Goal: Task Accomplishment & Management: Use online tool/utility

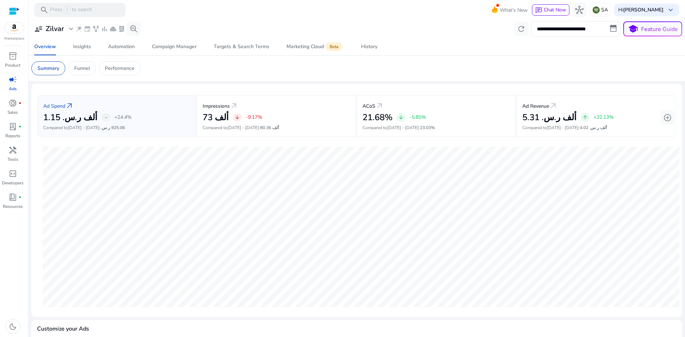
click at [17, 85] on link "campaign Ads" at bounding box center [12, 86] width 25 height 24
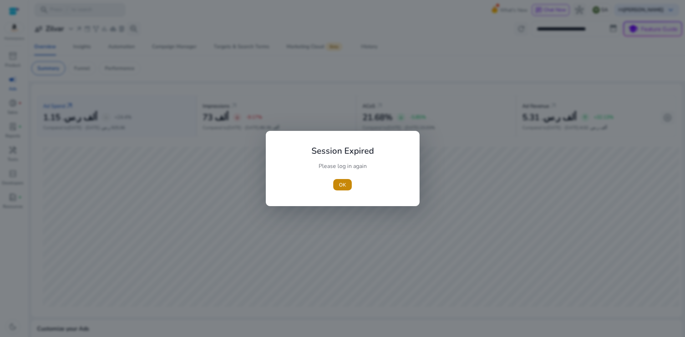
click at [17, 85] on div at bounding box center [342, 168] width 685 height 337
click at [348, 184] on span "button" at bounding box center [342, 184] width 19 height 17
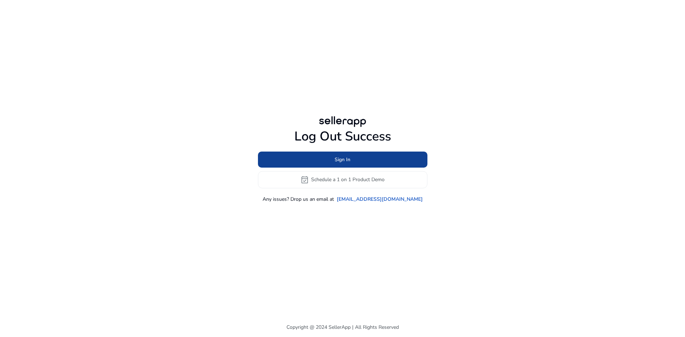
click at [397, 153] on span at bounding box center [342, 159] width 169 height 17
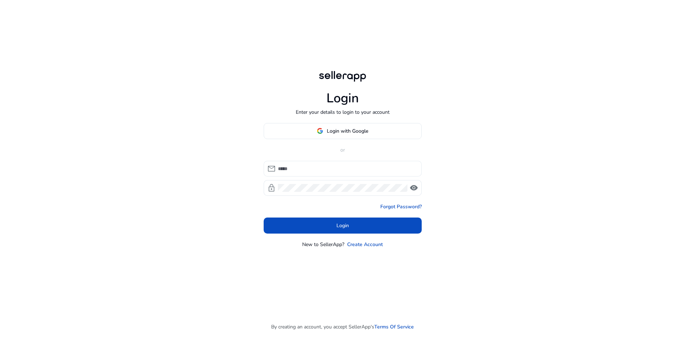
click at [334, 162] on div at bounding box center [347, 169] width 138 height 16
click at [326, 166] on input at bounding box center [347, 169] width 138 height 8
click at [344, 170] on input "**********" at bounding box center [347, 169] width 138 height 8
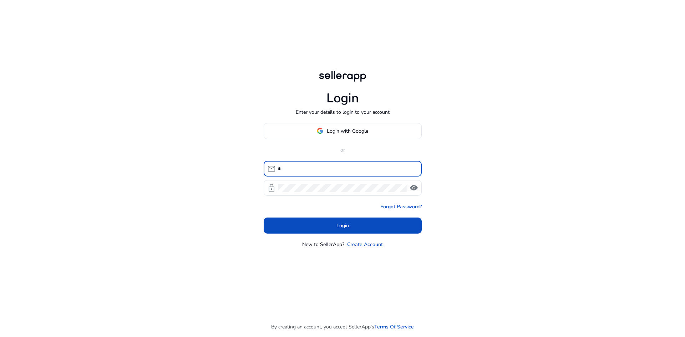
type input "**********"
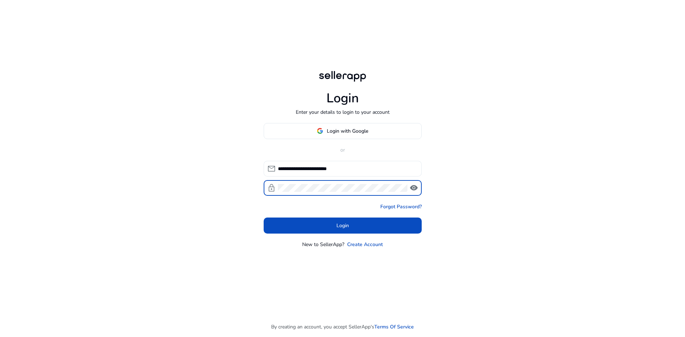
click button "Login" at bounding box center [343, 226] width 158 height 16
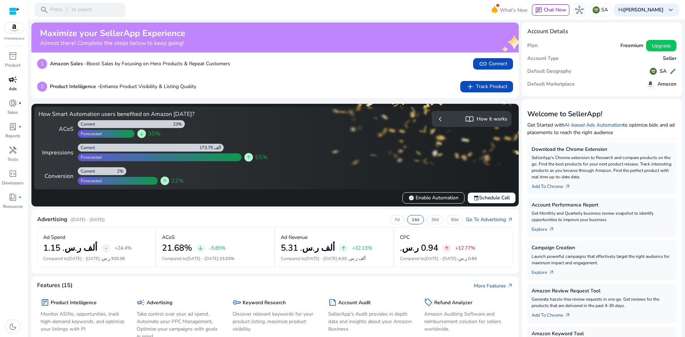
click at [10, 84] on span "campaign" at bounding box center [13, 79] width 9 height 9
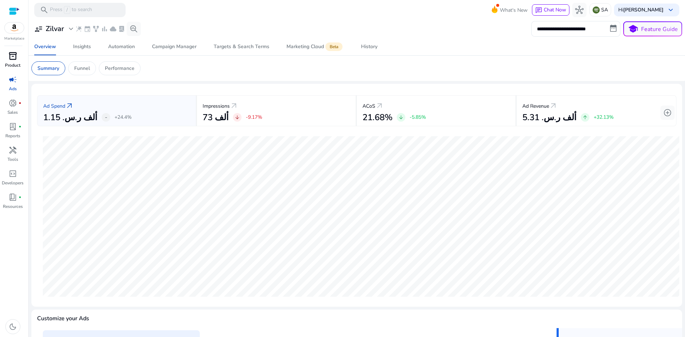
click at [15, 61] on div "inventory_2" at bounding box center [13, 55] width 20 height 11
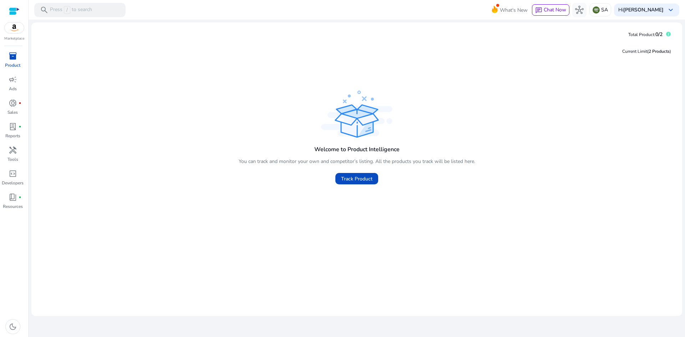
click at [11, 37] on p "Marketplace" at bounding box center [14, 38] width 20 height 5
click at [13, 30] on img at bounding box center [14, 27] width 19 height 11
click at [15, 28] on img at bounding box center [14, 27] width 19 height 11
click at [355, 180] on span "Track Product" at bounding box center [356, 178] width 31 height 7
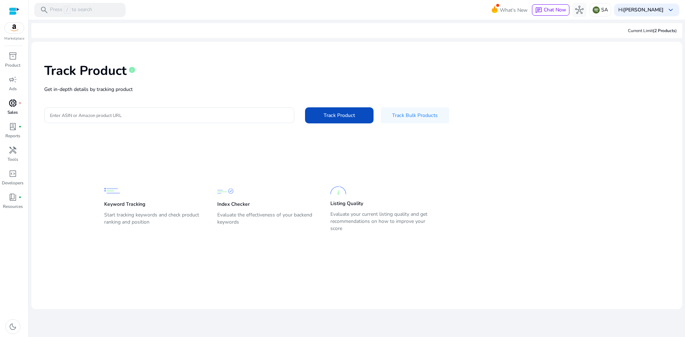
click at [9, 102] on span "donut_small" at bounding box center [13, 103] width 9 height 9
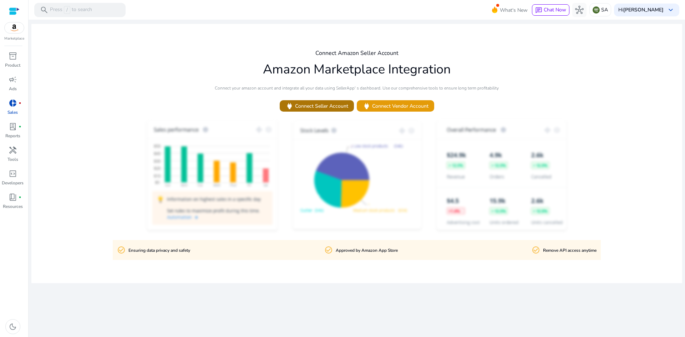
click at [305, 106] on span "power Connect Seller Account" at bounding box center [316, 106] width 63 height 8
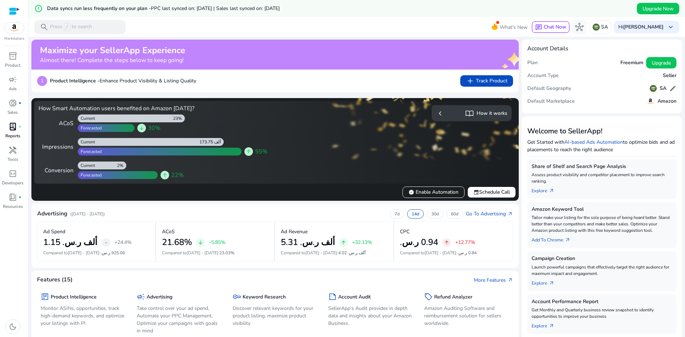
click at [17, 123] on span "lab_profile" at bounding box center [13, 126] width 9 height 9
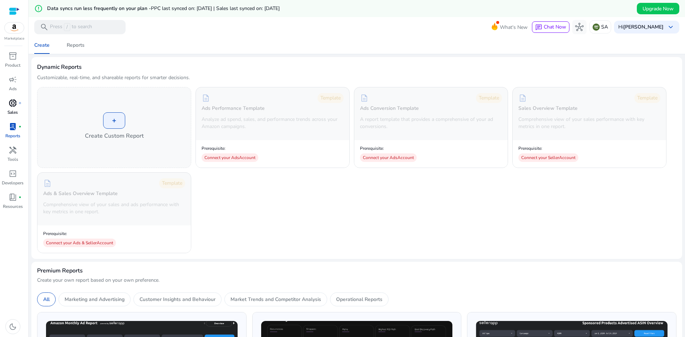
click at [16, 110] on p "Sales" at bounding box center [12, 112] width 10 height 6
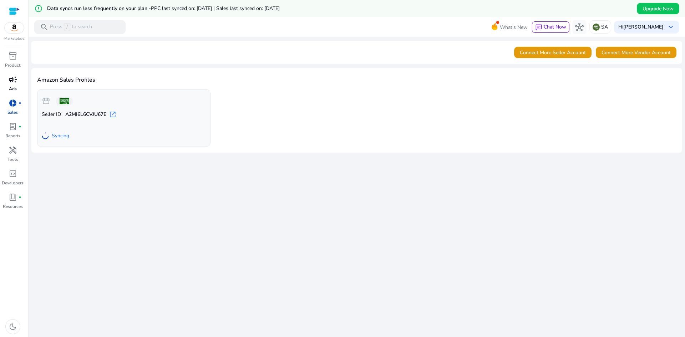
click at [11, 85] on div "campaign" at bounding box center [13, 79] width 20 height 11
click at [14, 57] on span "inventory_2" at bounding box center [13, 56] width 9 height 9
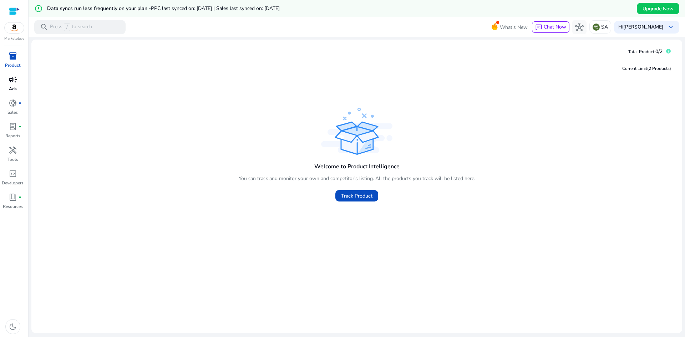
click at [12, 83] on span "campaign" at bounding box center [13, 79] width 9 height 9
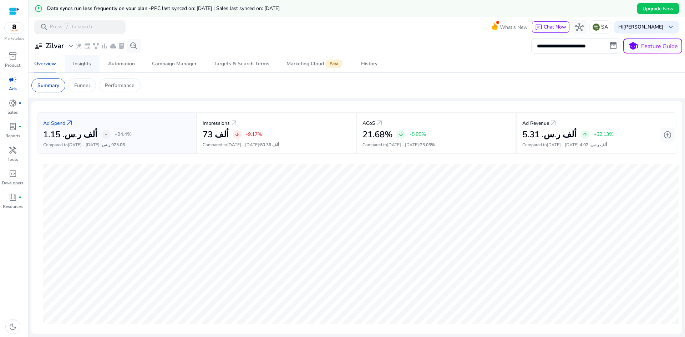
click at [84, 67] on span "Insights" at bounding box center [82, 63] width 18 height 17
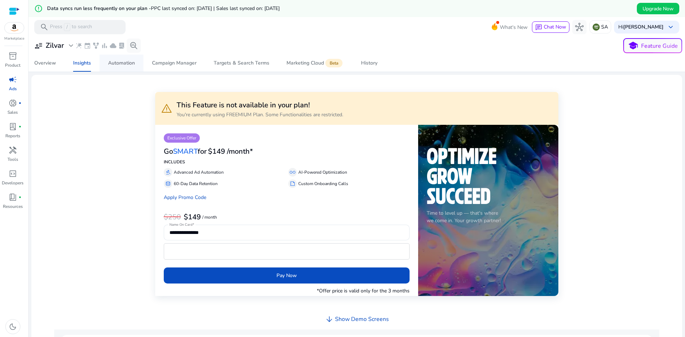
click at [129, 67] on span "Automation" at bounding box center [121, 63] width 27 height 17
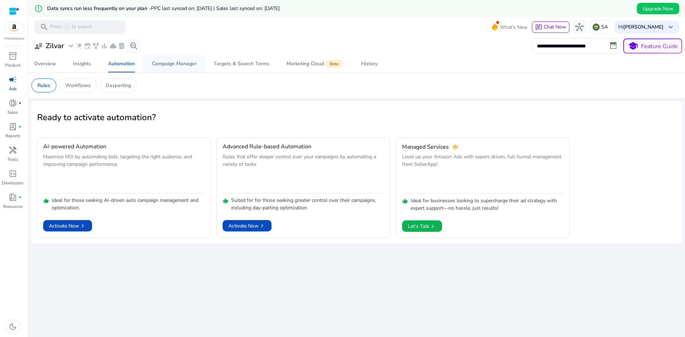
click at [174, 60] on span "Campaign Manager" at bounding box center [174, 63] width 45 height 17
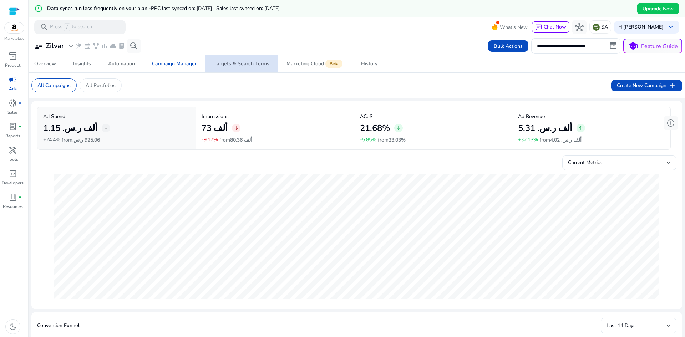
click at [252, 64] on div "Targets & Search Terms" at bounding box center [242, 63] width 56 height 5
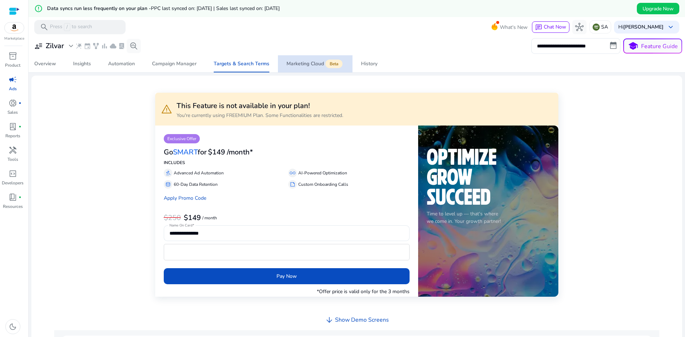
click at [292, 63] on div "Marketing Cloud Beta" at bounding box center [314, 64] width 57 height 6
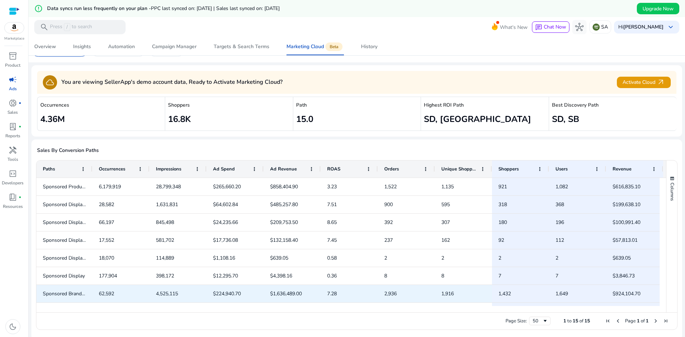
scroll to position [139, 0]
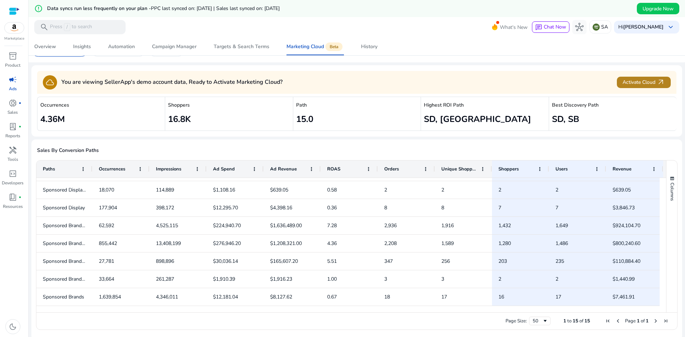
click at [647, 83] on span "Activate Cloud arrow_outward" at bounding box center [643, 82] width 42 height 8
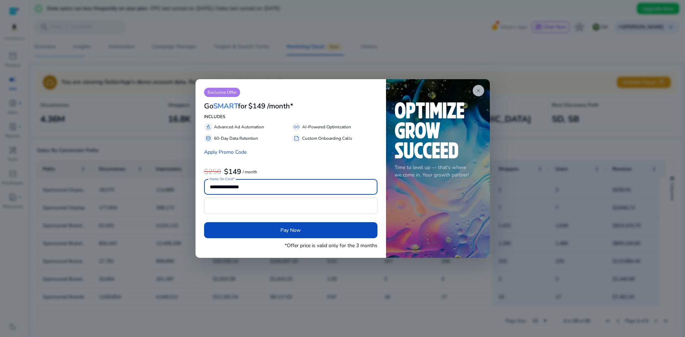
click at [480, 88] on span "close" at bounding box center [478, 91] width 6 height 6
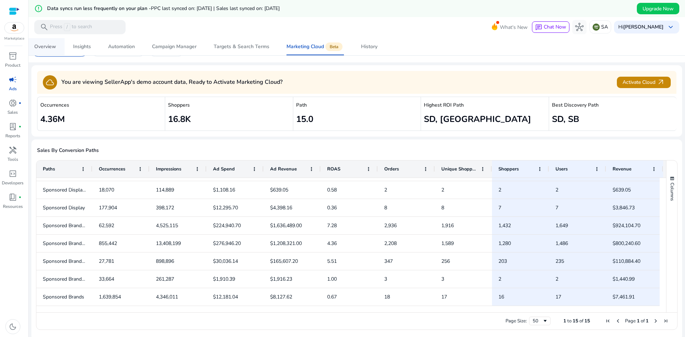
click at [52, 47] on div "Overview" at bounding box center [45, 46] width 22 height 5
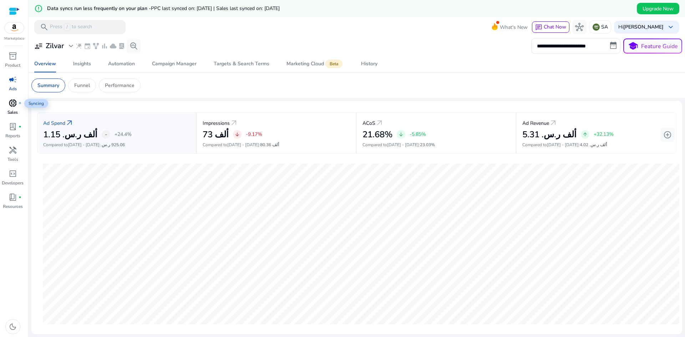
click at [17, 104] on span "donut_small" at bounding box center [13, 103] width 9 height 9
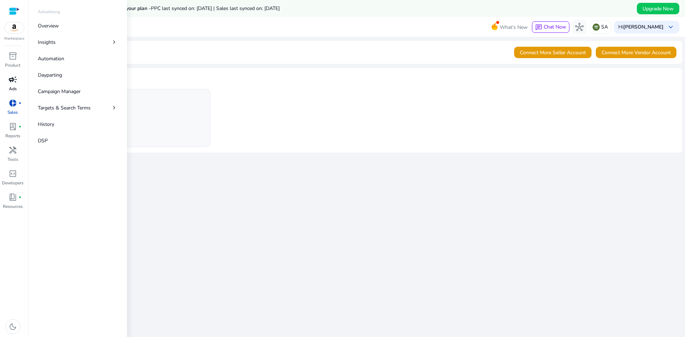
click at [16, 84] on span "campaign" at bounding box center [13, 79] width 9 height 9
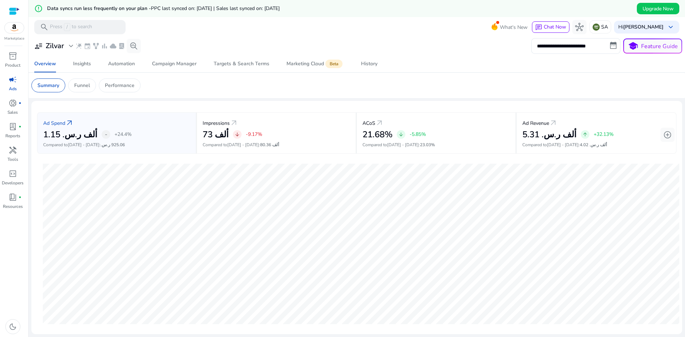
click at [17, 34] on div "Marketplace" at bounding box center [14, 20] width 28 height 41
click at [17, 28] on img at bounding box center [14, 27] width 19 height 11
click at [14, 9] on div at bounding box center [14, 11] width 11 height 8
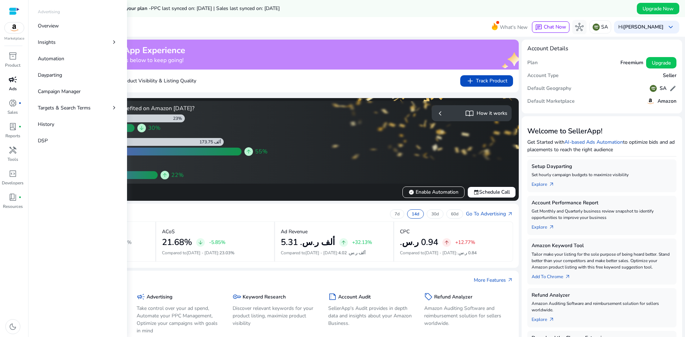
click at [14, 85] on link "campaign Ads" at bounding box center [12, 86] width 25 height 24
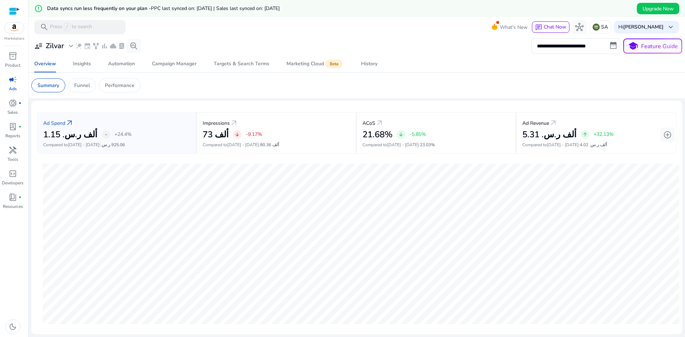
click at [12, 82] on span "campaign" at bounding box center [13, 79] width 9 height 9
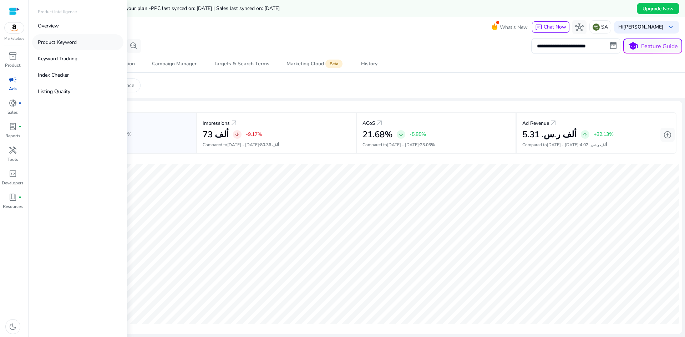
click at [79, 44] on link "Product Keyword" at bounding box center [77, 42] width 91 height 16
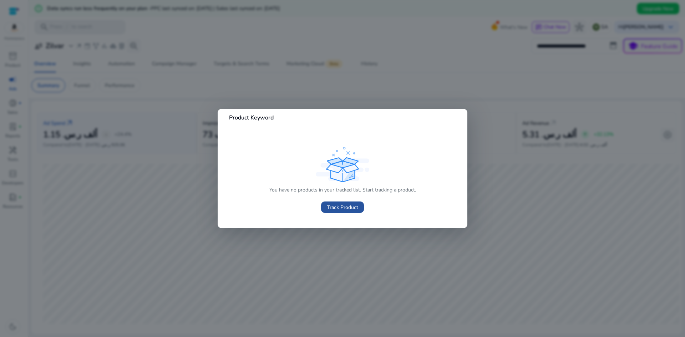
click at [346, 205] on span "Track Product" at bounding box center [342, 207] width 31 height 7
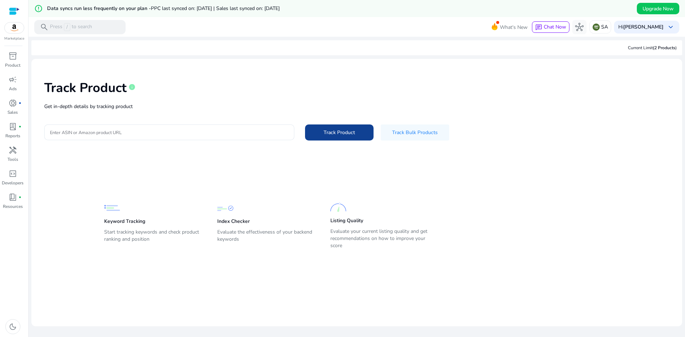
click at [343, 137] on span at bounding box center [339, 132] width 68 height 17
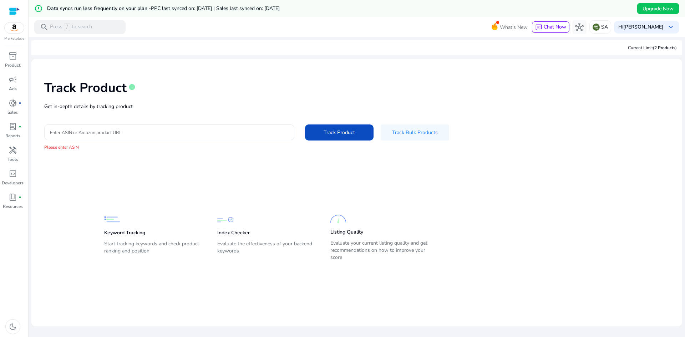
click at [100, 128] on input "Enter ASIN or Amazon product URL" at bounding box center [169, 132] width 239 height 8
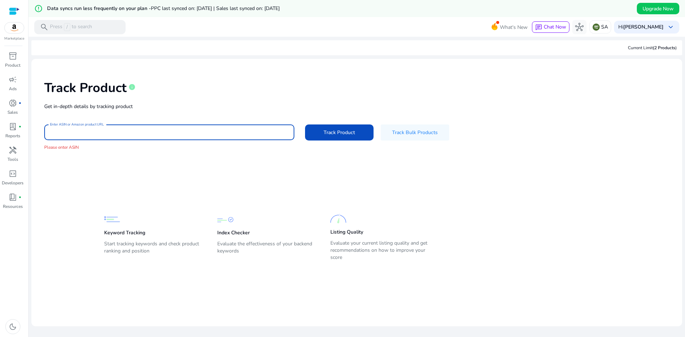
paste input "**********"
click at [330, 133] on span "Track Product" at bounding box center [339, 132] width 31 height 7
type input "**********"
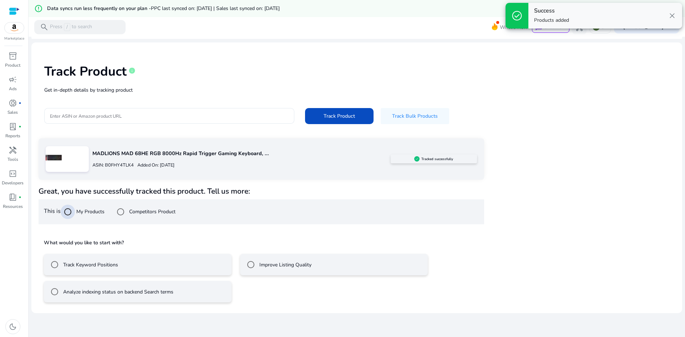
scroll to position [17, 0]
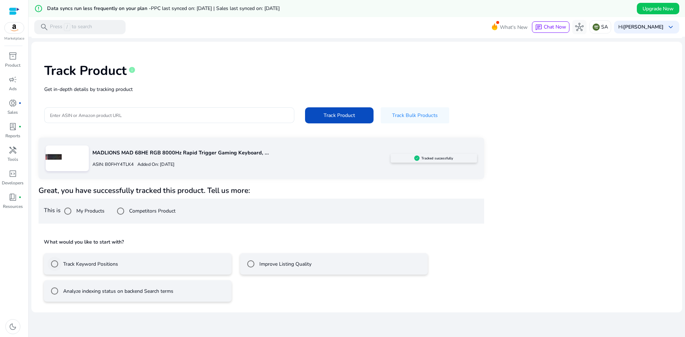
click at [82, 266] on label "Track Keyword Positions" at bounding box center [90, 263] width 56 height 7
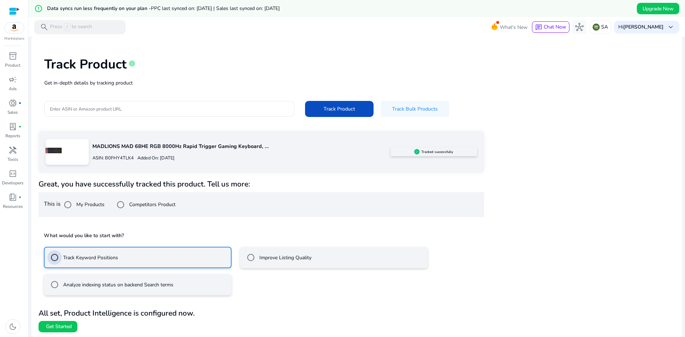
scroll to position [24, 0]
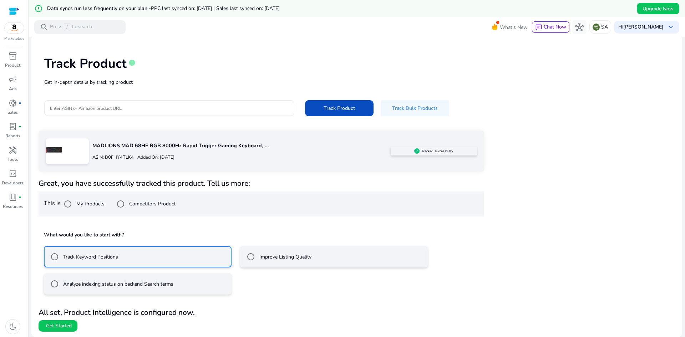
click at [271, 267] on mat-radio-button "Improve Listing Quality" at bounding box center [334, 256] width 188 height 21
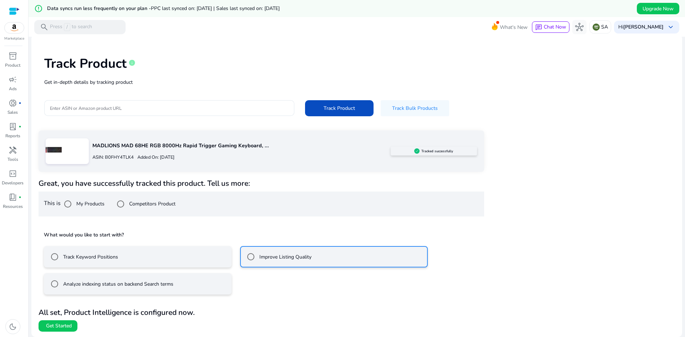
click at [120, 256] on mat-radio-button "Track Keyword Positions" at bounding box center [138, 256] width 188 height 21
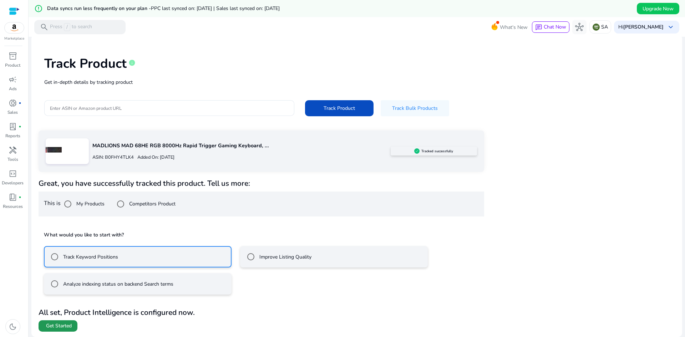
click at [68, 321] on span at bounding box center [58, 325] width 39 height 17
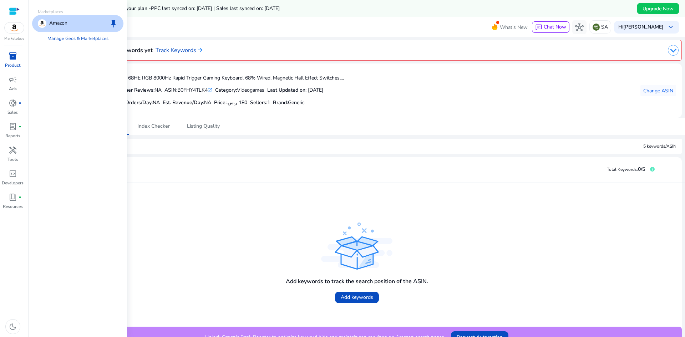
click at [15, 29] on img at bounding box center [14, 27] width 19 height 11
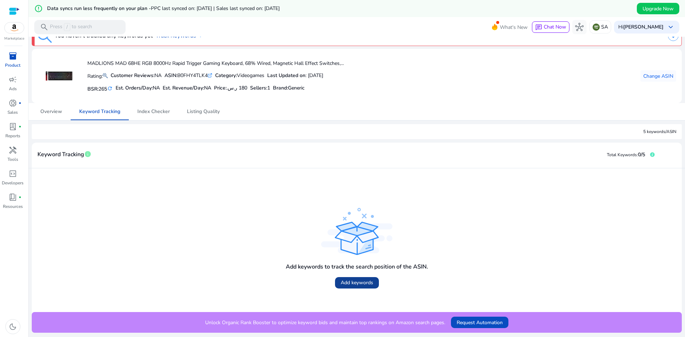
scroll to position [17, 0]
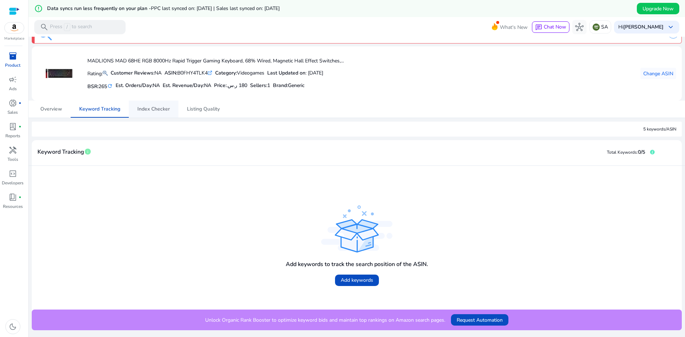
click at [146, 113] on span "Index Checker" at bounding box center [153, 109] width 32 height 17
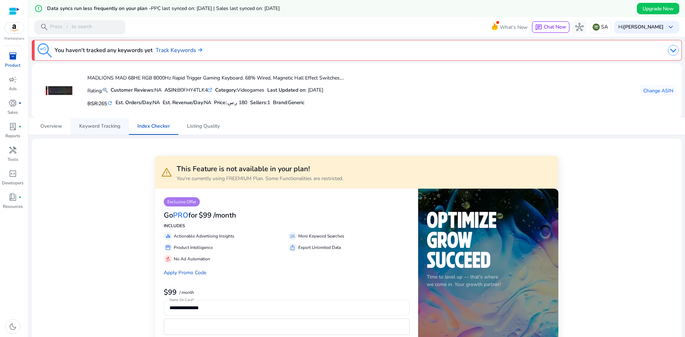
click at [97, 127] on span "Keyword Tracking" at bounding box center [99, 126] width 41 height 5
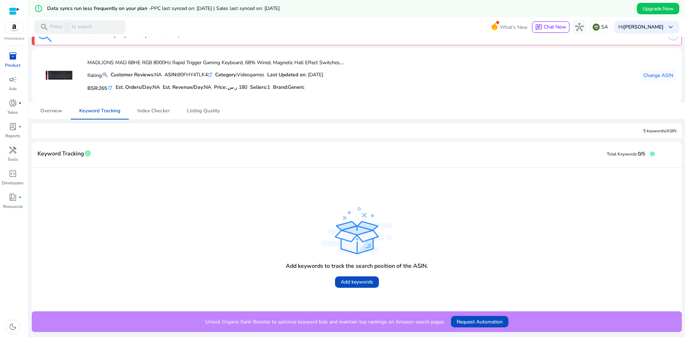
scroll to position [17, 0]
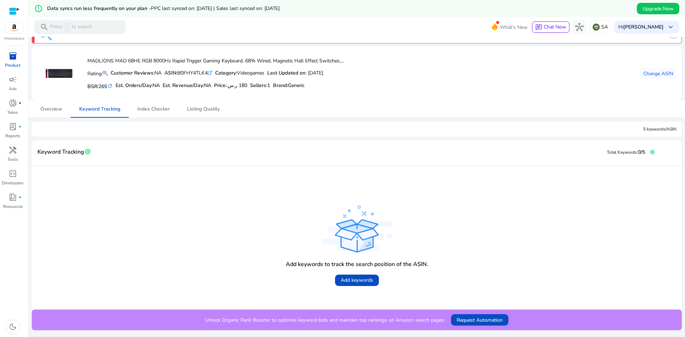
click at [362, 263] on h4 "Add keywords to track the search position of the ASIN." at bounding box center [357, 264] width 142 height 7
click at [365, 277] on span "Add keywords" at bounding box center [357, 279] width 32 height 7
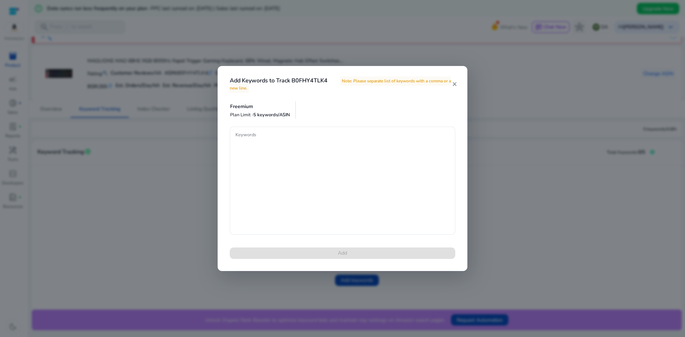
click at [455, 83] on mat-icon "close" at bounding box center [454, 84] width 6 height 6
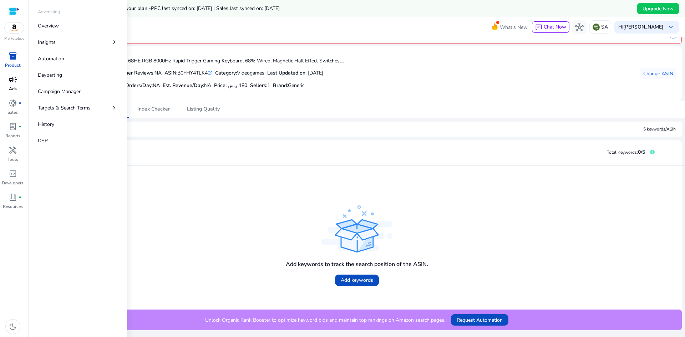
click at [10, 87] on p "Ads" at bounding box center [13, 89] width 8 height 6
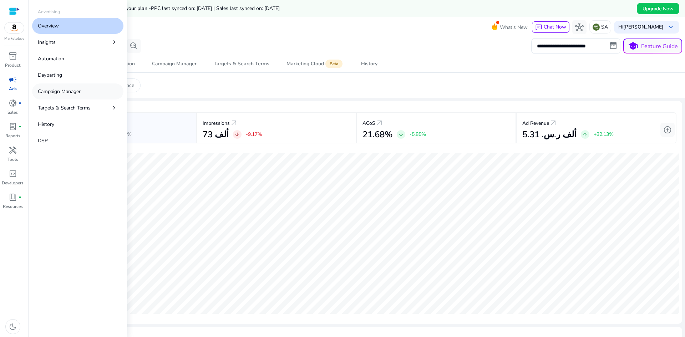
click at [61, 86] on link "Campaign Manager" at bounding box center [77, 91] width 91 height 16
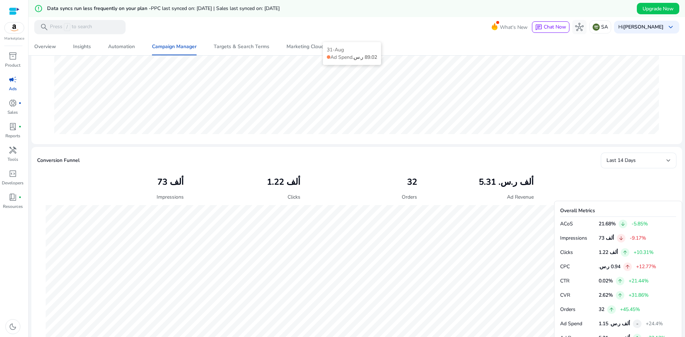
scroll to position [107, 0]
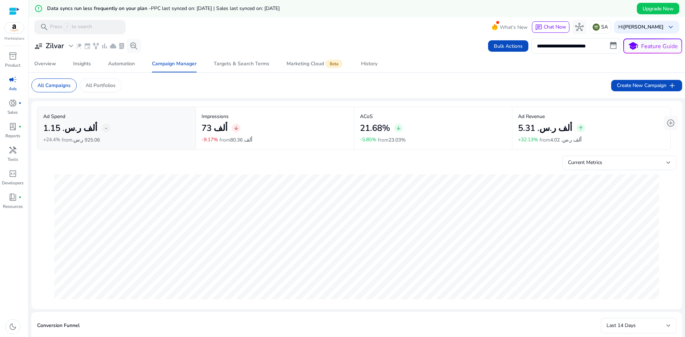
scroll to position [357, 0]
click at [55, 64] on div "Overview" at bounding box center [45, 63] width 22 height 5
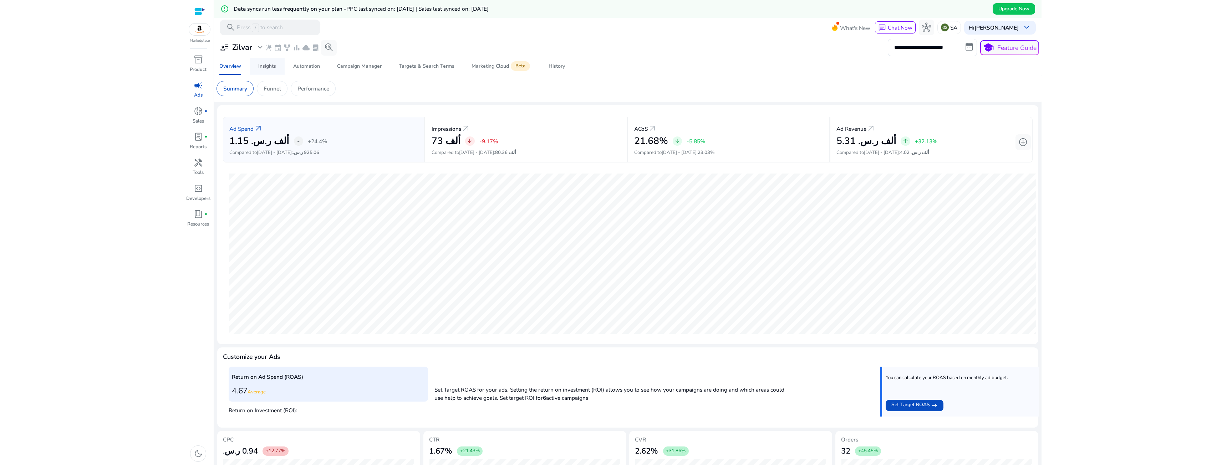
click at [274, 67] on div "Insights" at bounding box center [267, 66] width 18 height 5
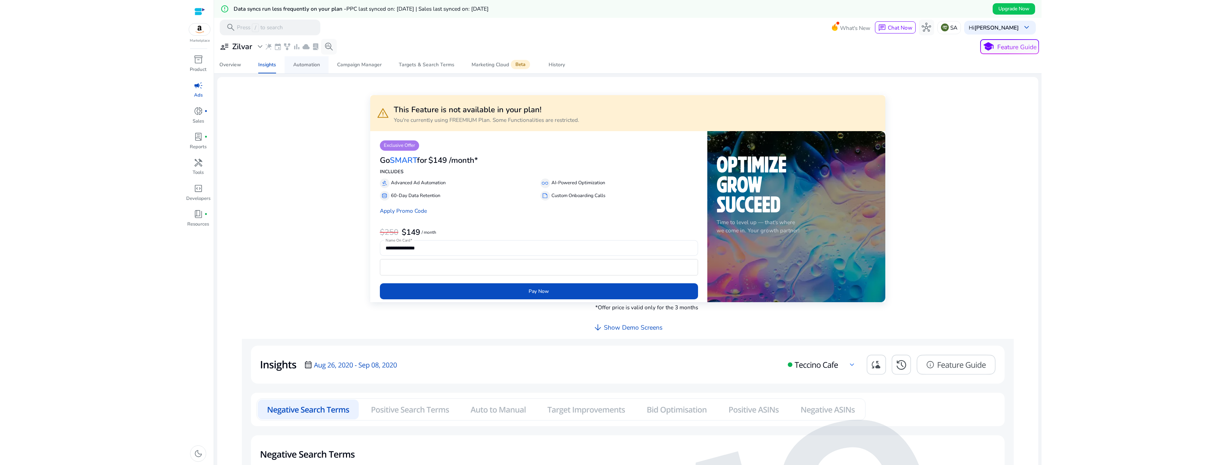
click at [305, 70] on span "Automation" at bounding box center [306, 64] width 27 height 17
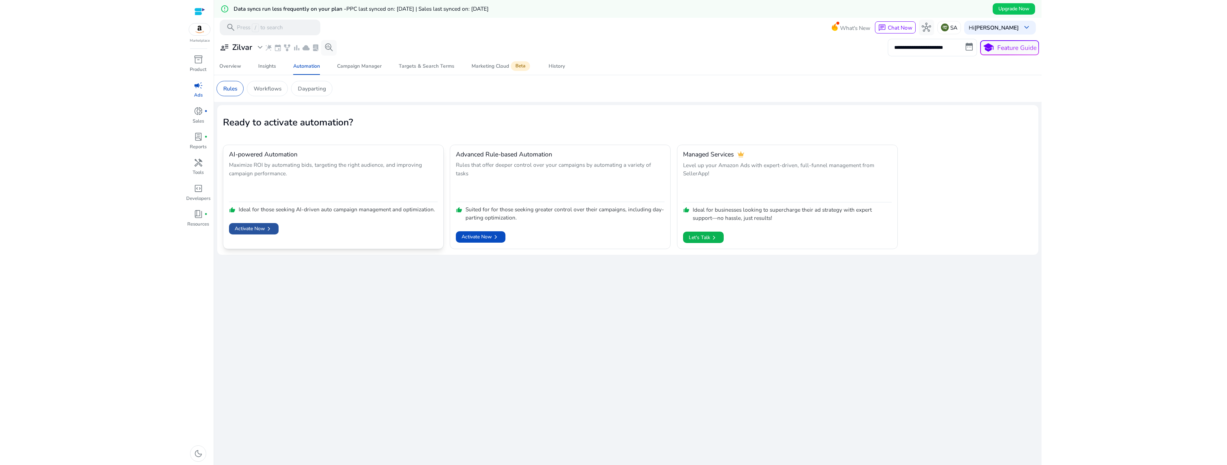
click at [273, 228] on span "chevron_right" at bounding box center [269, 229] width 8 height 8
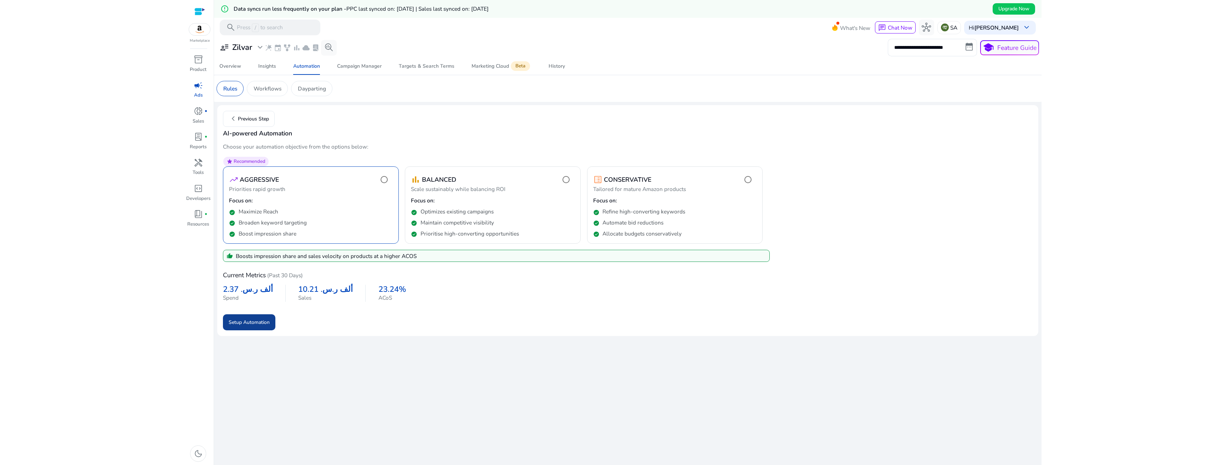
click at [264, 316] on span "submit" at bounding box center [249, 322] width 52 height 17
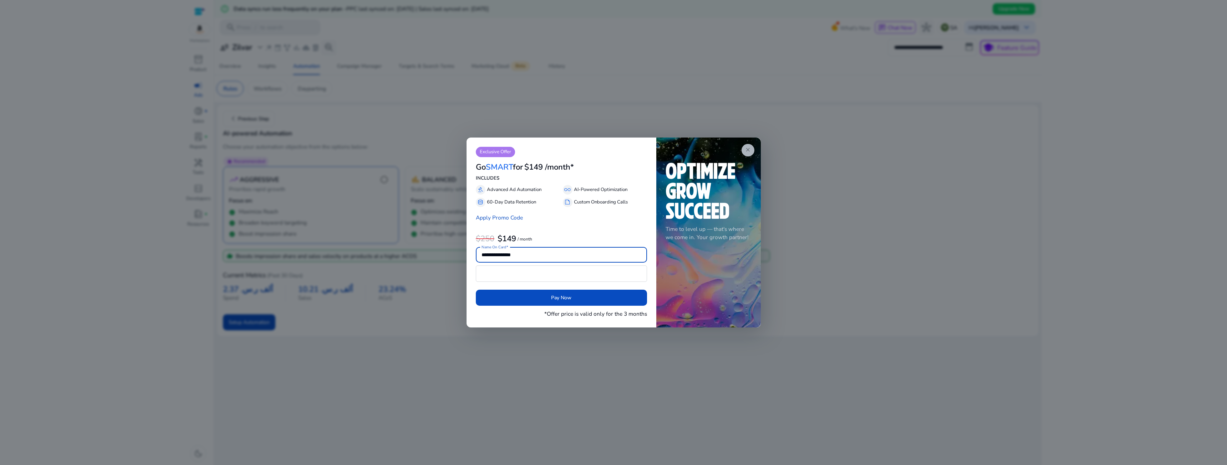
click at [684, 147] on span "close" at bounding box center [748, 150] width 6 height 6
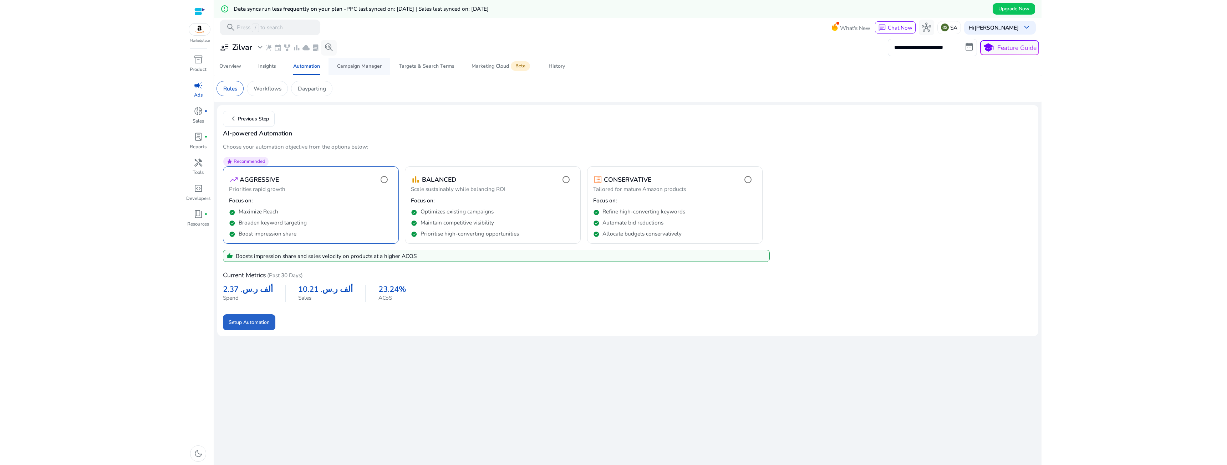
drag, startPoint x: 351, startPoint y: 57, endPoint x: 353, endPoint y: 62, distance: 4.9
click at [351, 58] on div "**********" at bounding box center [627, 56] width 821 height 38
click at [353, 62] on span "Campaign Manager" at bounding box center [359, 66] width 45 height 17
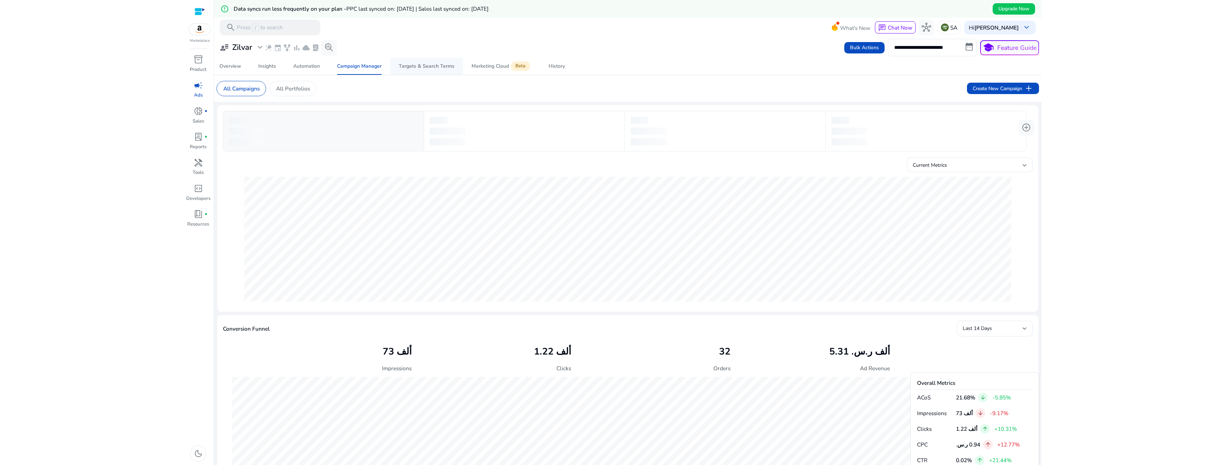
click at [409, 69] on div "Targets & Search Terms" at bounding box center [427, 66] width 56 height 5
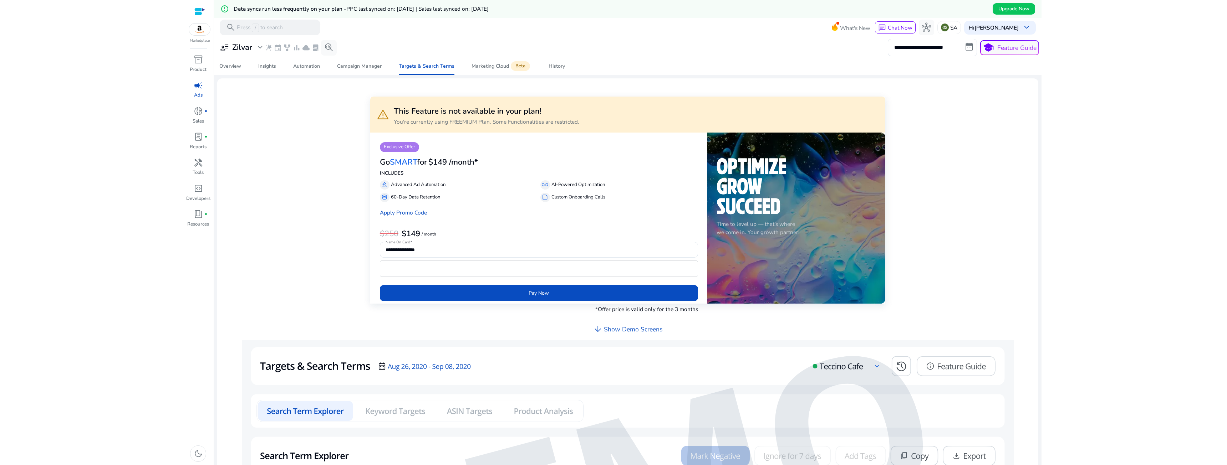
click at [370, 47] on div "**********" at bounding box center [628, 47] width 823 height 17
click at [490, 72] on span "Marketing Cloud Beta" at bounding box center [502, 66] width 60 height 17
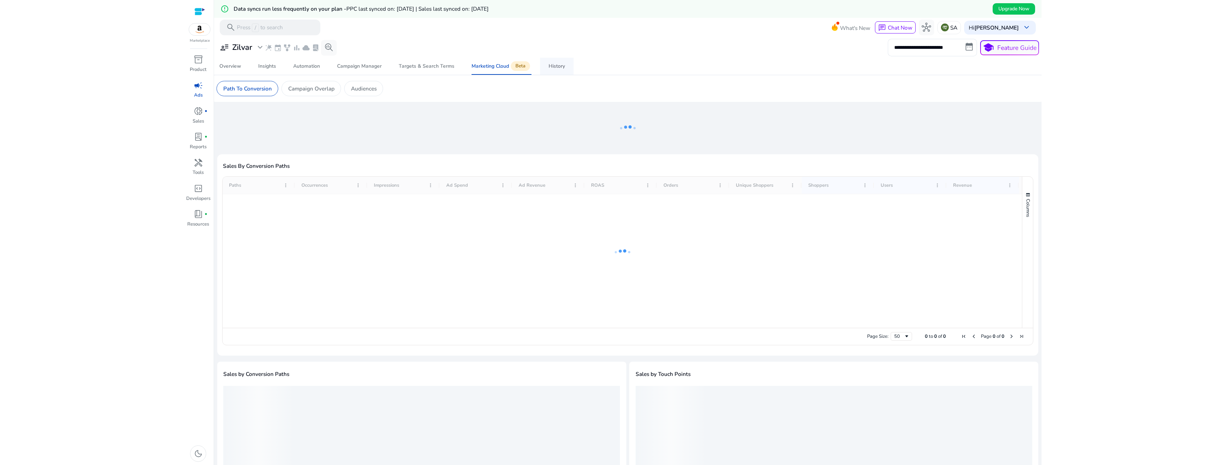
click at [541, 71] on link "History" at bounding box center [557, 66] width 34 height 17
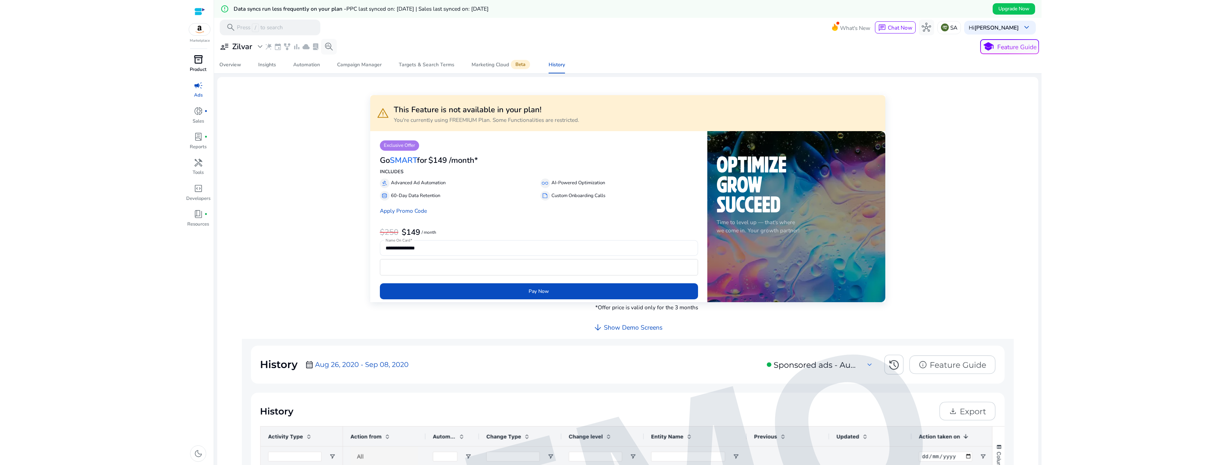
click at [204, 63] on div "inventory_2" at bounding box center [198, 60] width 22 height 12
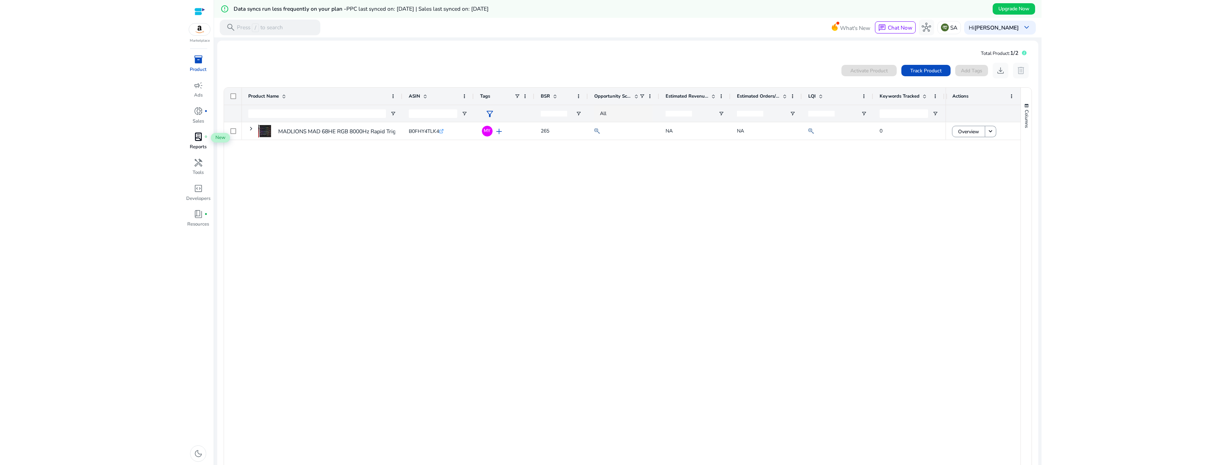
click at [201, 137] on span "lab_profile" at bounding box center [198, 136] width 9 height 9
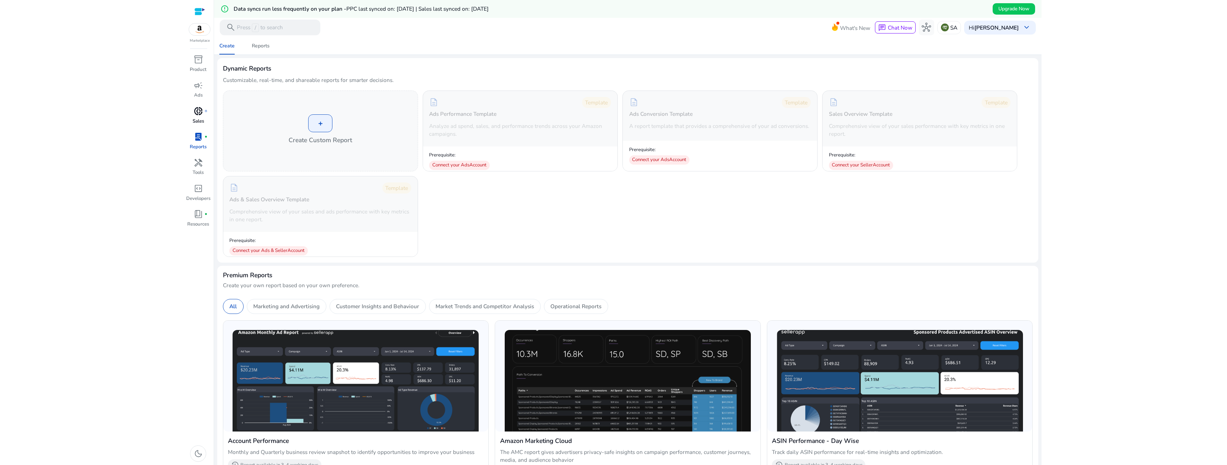
click at [205, 123] on link "donut_small fiber_manual_record Sales" at bounding box center [197, 118] width 25 height 26
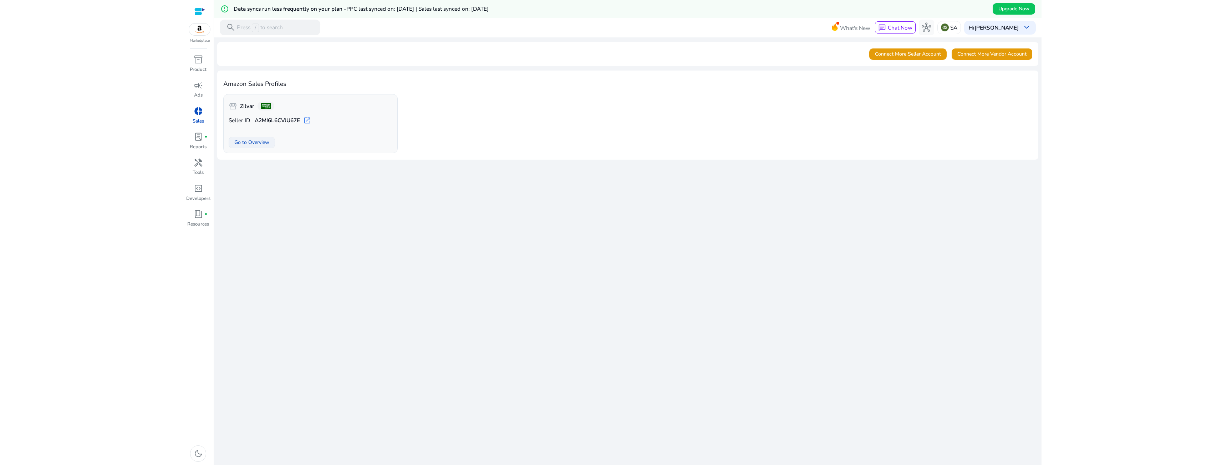
click at [248, 143] on span "Go to Overview" at bounding box center [251, 142] width 35 height 7
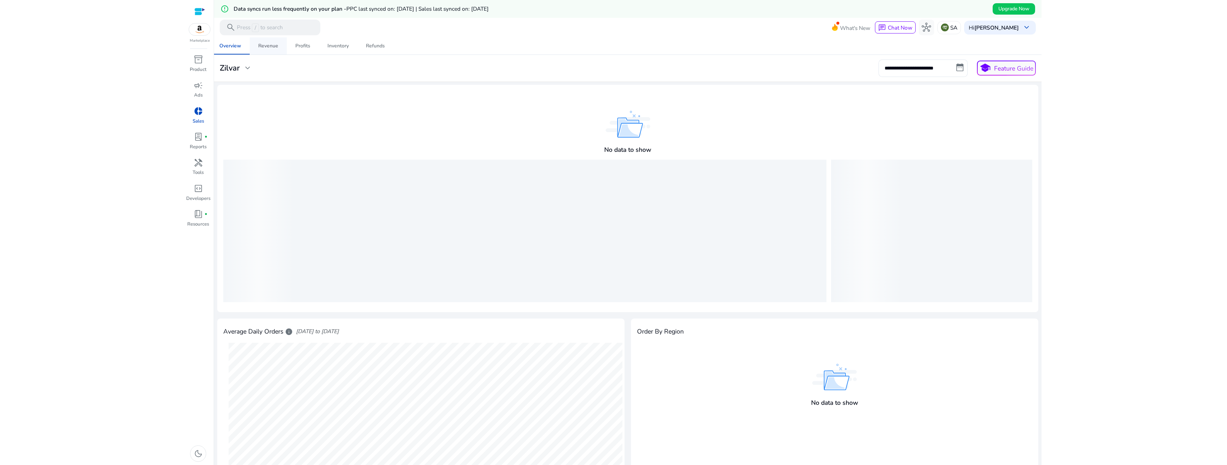
click at [275, 46] on div "Revenue" at bounding box center [268, 46] width 20 height 5
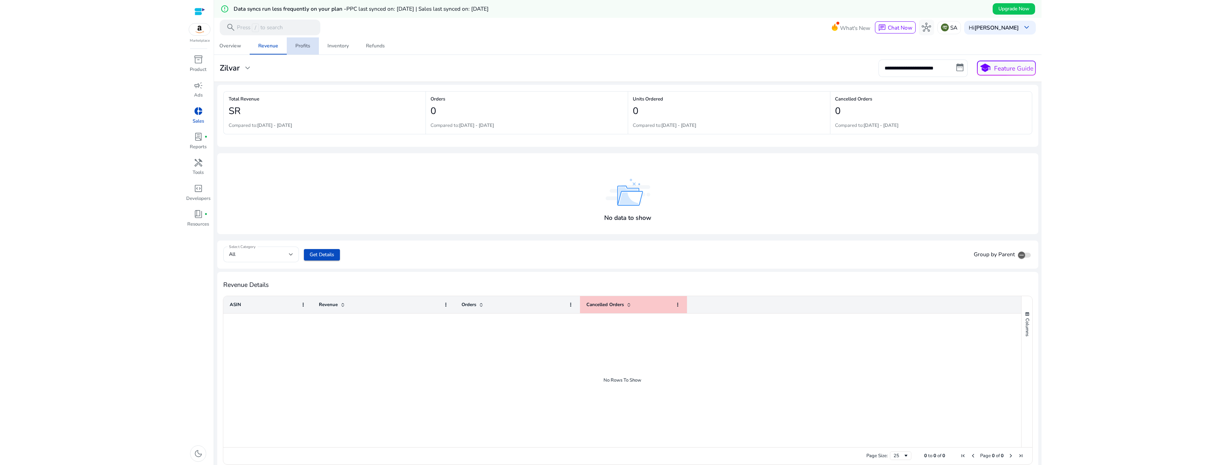
click at [302, 47] on div "Profits" at bounding box center [302, 46] width 15 height 5
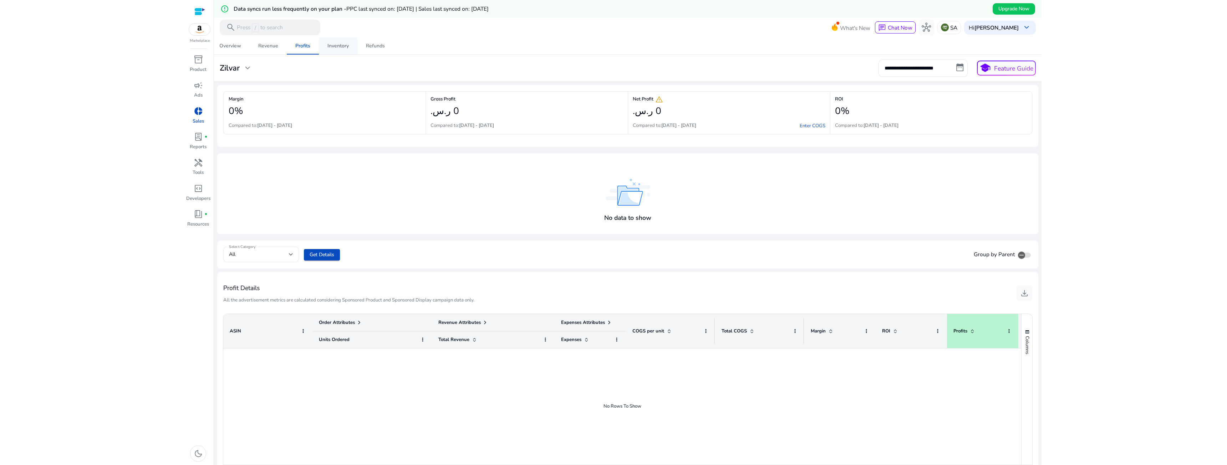
click at [334, 50] on span "Inventory" at bounding box center [337, 45] width 21 height 17
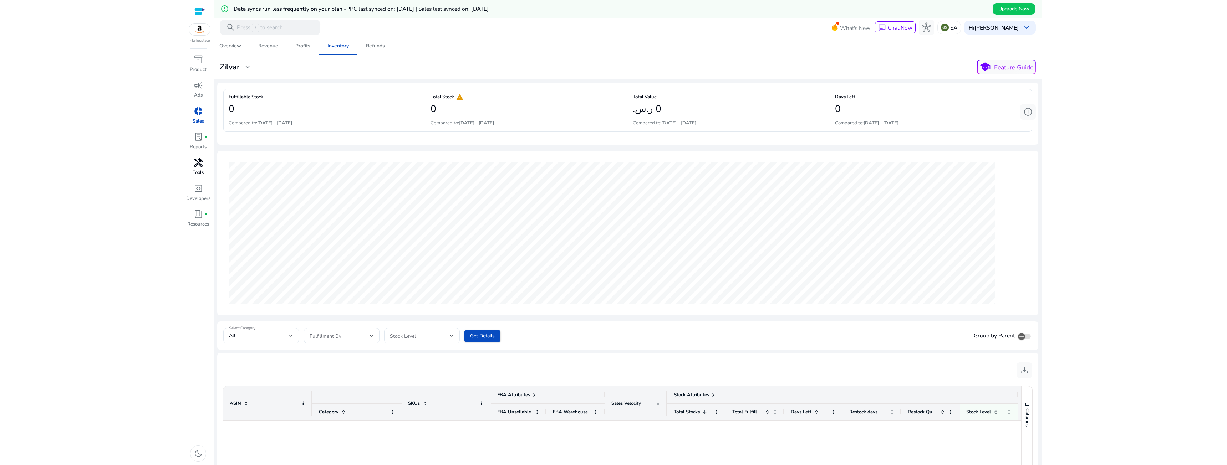
click at [204, 165] on div "handyman" at bounding box center [198, 163] width 22 height 12
